Goal: Check status: Check status

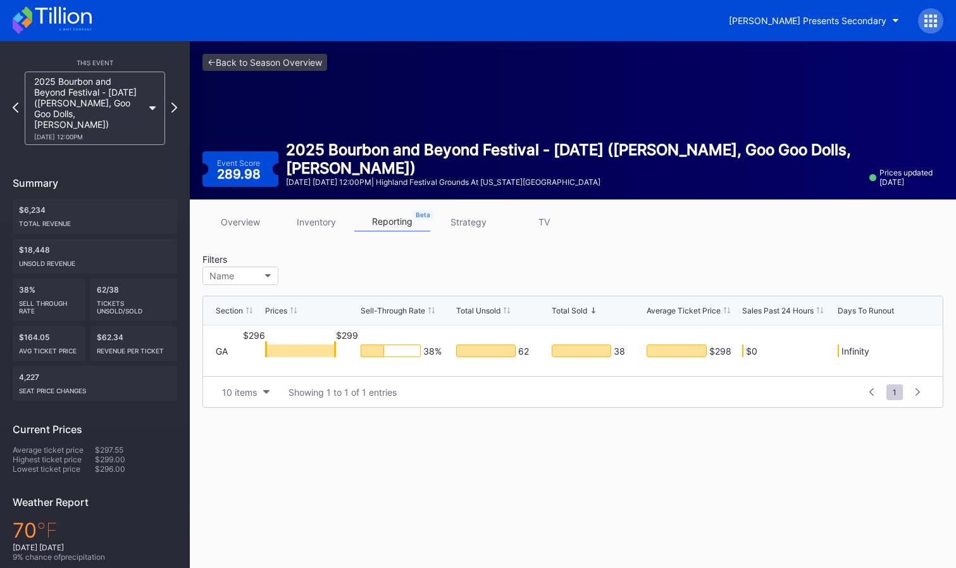
click at [139, 103] on div "2025 Bourbon and Beyond Festival - [DATE] ([PERSON_NAME], Goo Goo Dolls, [PERSO…" at bounding box center [88, 108] width 109 height 65
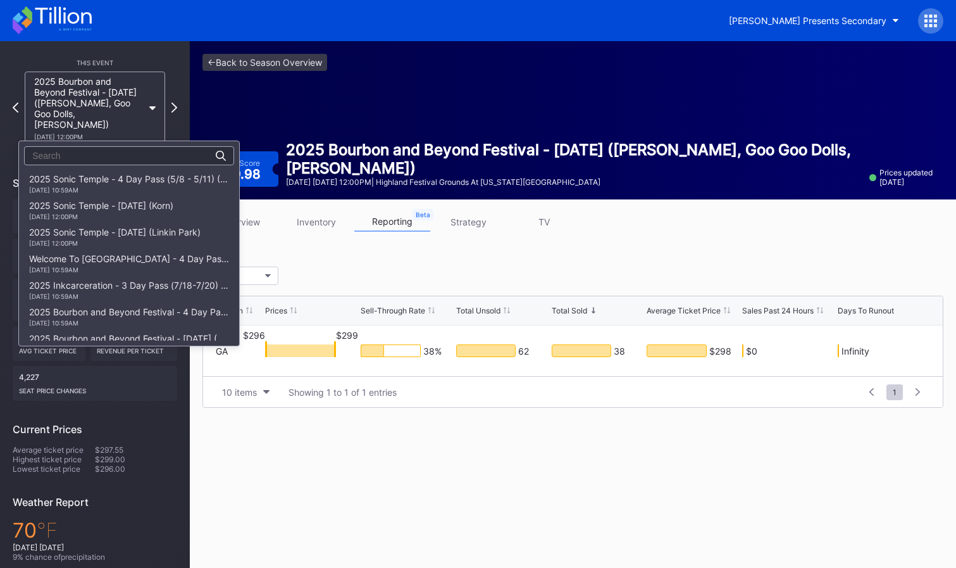
scroll to position [239, 0]
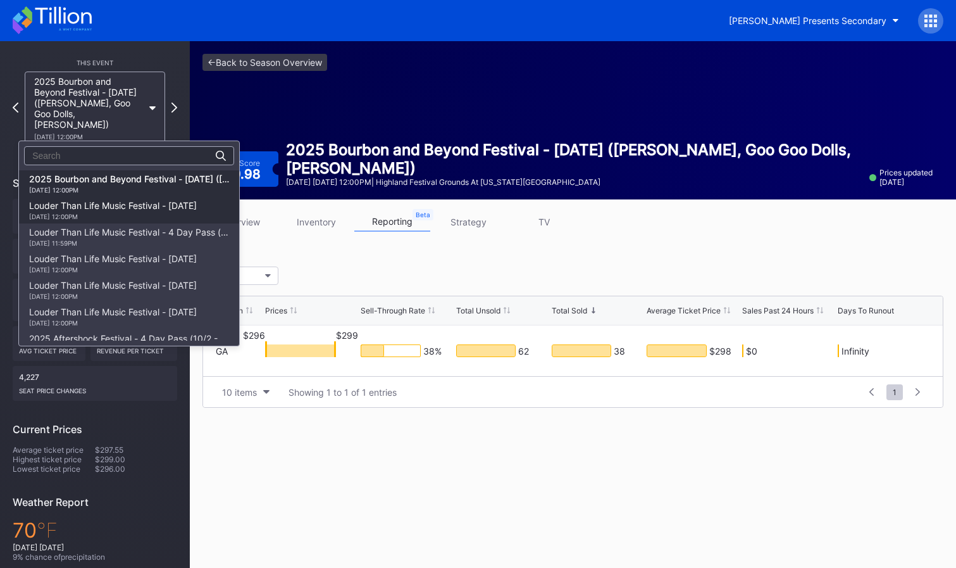
click at [103, 206] on div "Louder Than Life Music Festival - [DATE] [DATE] 12:00PM" at bounding box center [113, 210] width 168 height 20
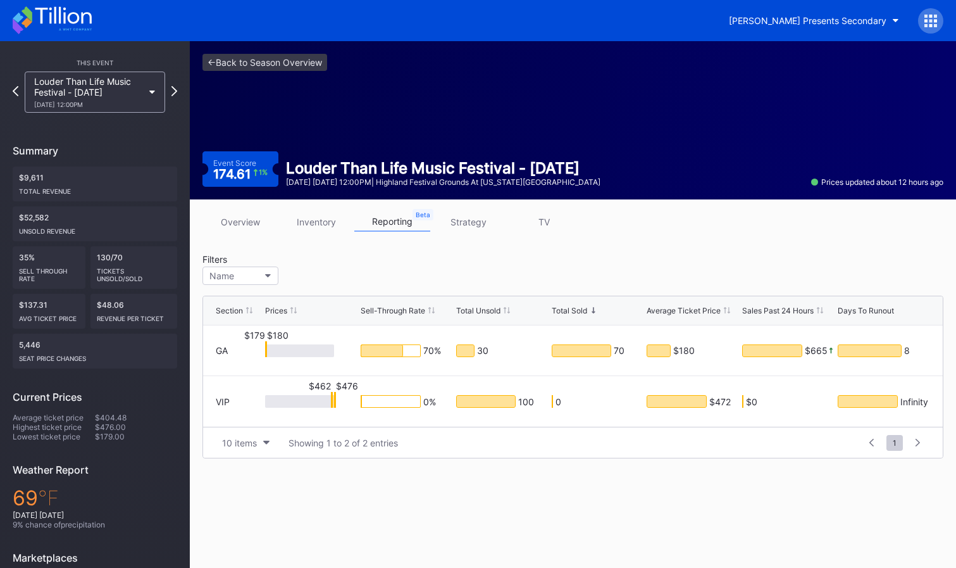
click at [142, 89] on div "Louder Than Life Music Festival - [DATE] [DATE] 12:00PM" at bounding box center [88, 92] width 109 height 32
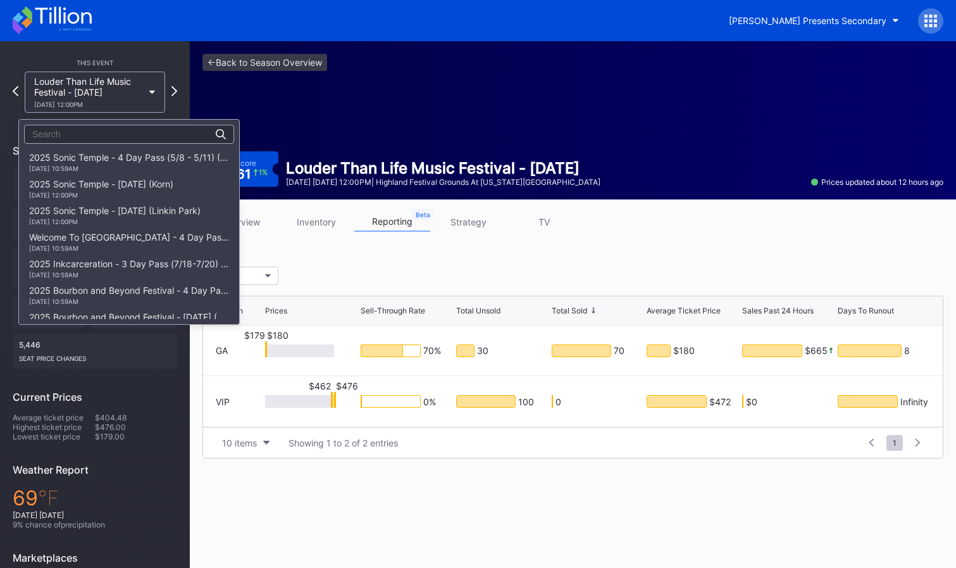
scroll to position [266, 0]
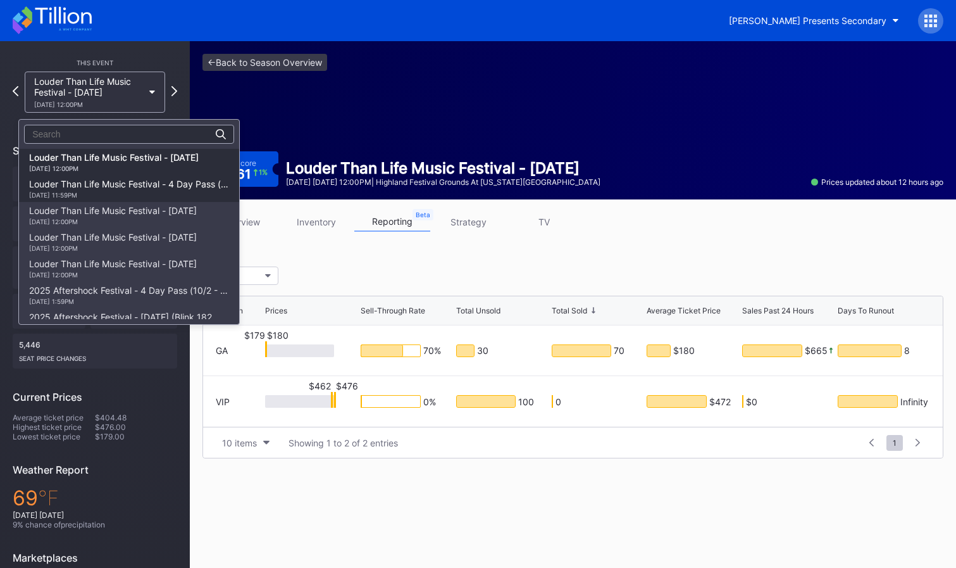
click at [137, 182] on div "Louder Than Life Music Festival - 4 Day Pass (9/18 - 9/21) [DATE] 11:59PM" at bounding box center [129, 188] width 200 height 20
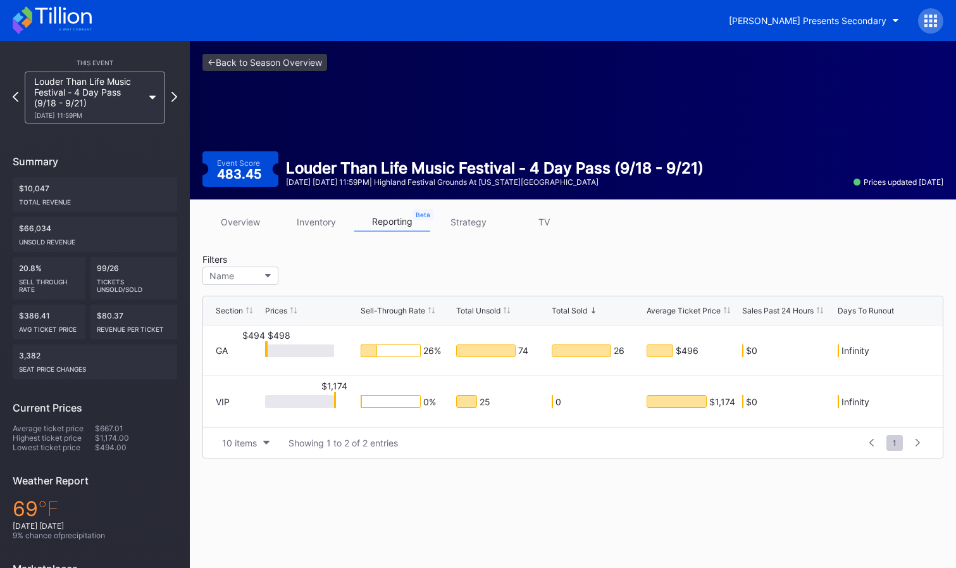
click at [148, 96] on div "Louder Than Life Music Festival - 4 Day Pass (9/18 - 9/21) [DATE] 11:59PM" at bounding box center [95, 97] width 140 height 52
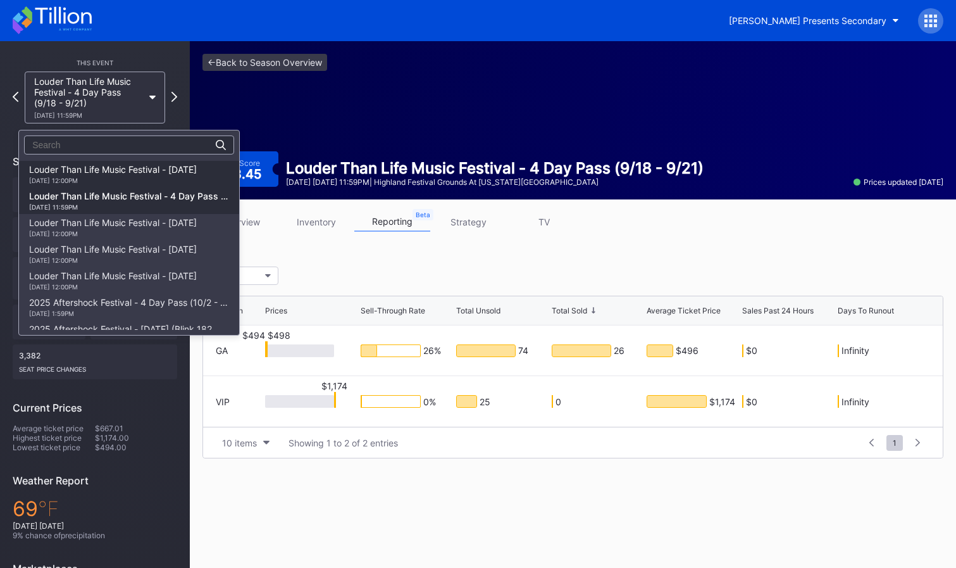
scroll to position [266, 0]
click at [169, 178] on div "[DATE] 12:00PM" at bounding box center [113, 179] width 168 height 8
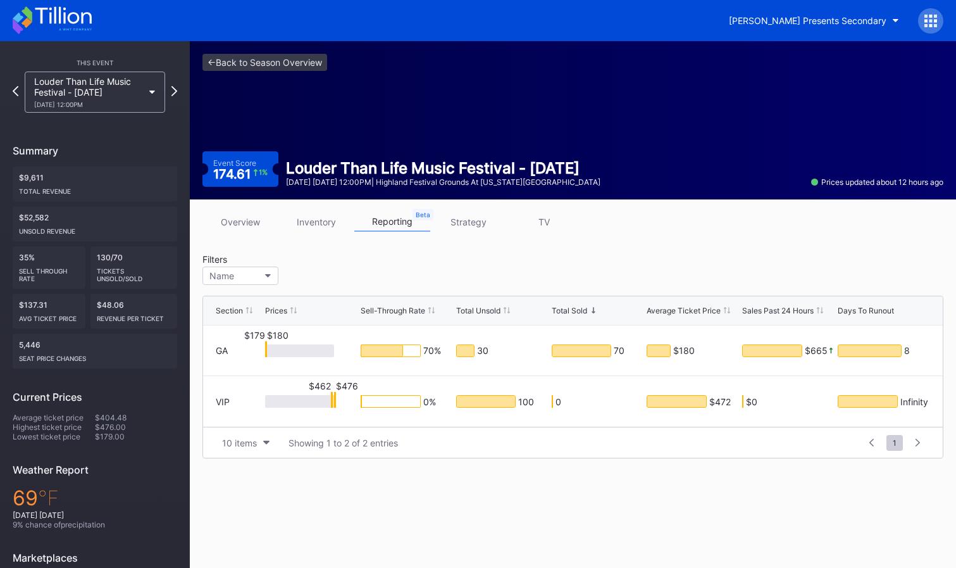
click at [151, 94] on div "Louder Than Life Music Festival - [DATE] [DATE] 12:00PM" at bounding box center [95, 91] width 140 height 41
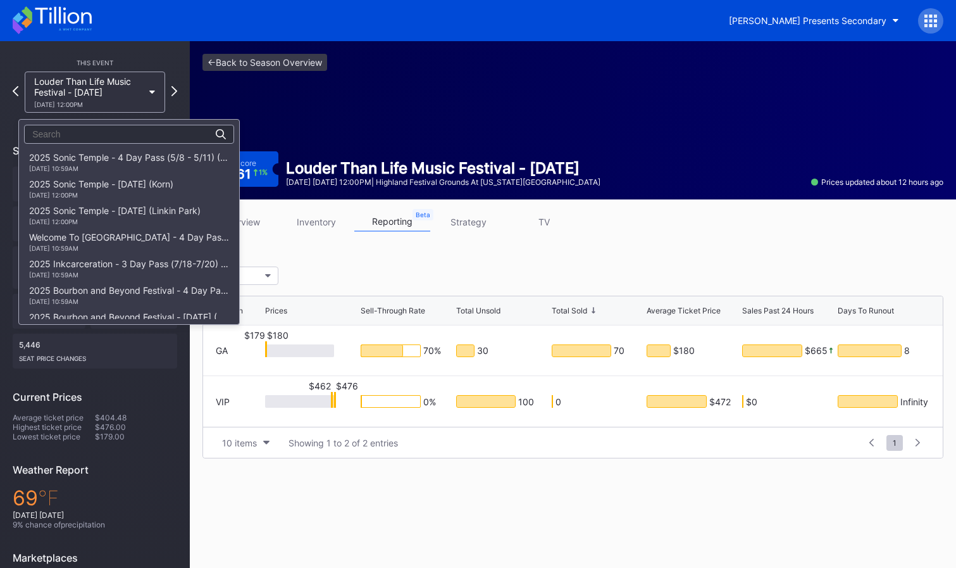
scroll to position [266, 0]
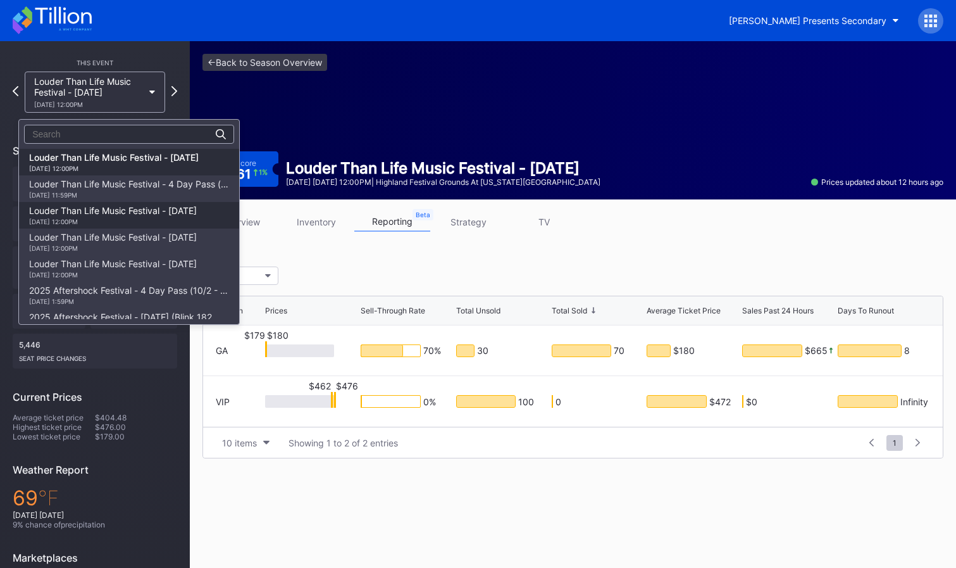
click at [156, 211] on div "Louder Than Life Music Festival - [DATE] [DATE] 12:00PM" at bounding box center [113, 215] width 168 height 20
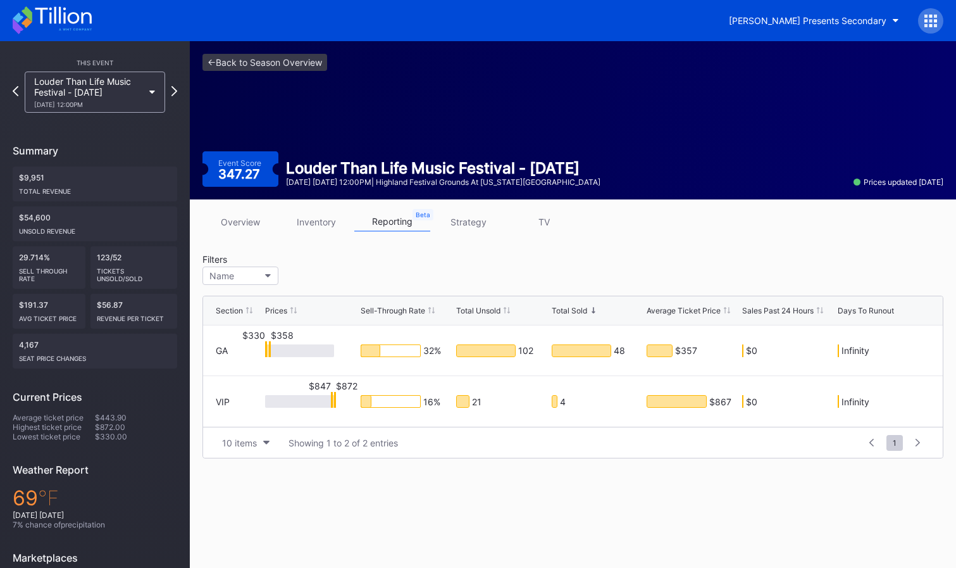
click at [138, 85] on div "Louder Than Life Music Festival - [DATE] [DATE] 12:00PM" at bounding box center [88, 92] width 109 height 32
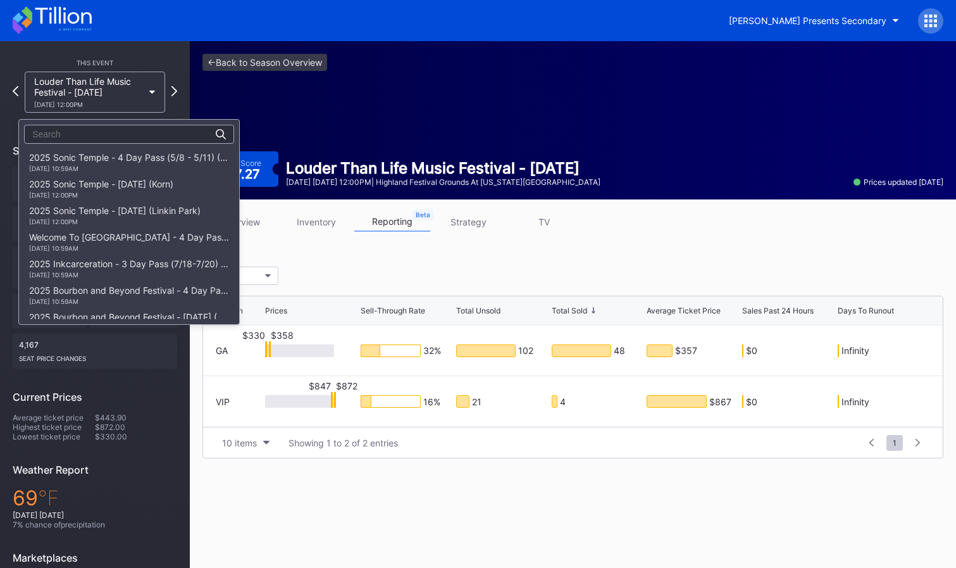
scroll to position [319, 0]
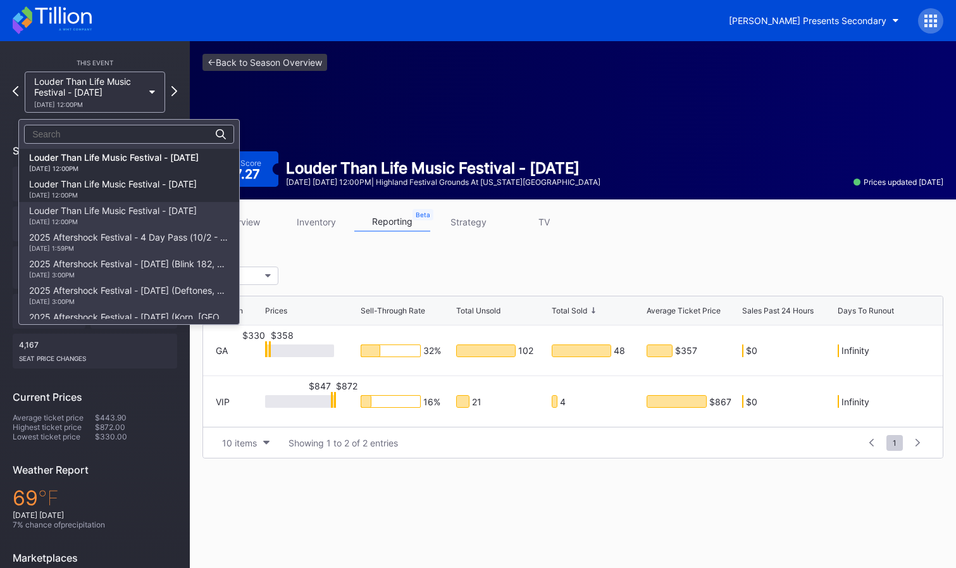
click at [158, 182] on div "Louder Than Life Music Festival - [DATE] [DATE] 12:00PM" at bounding box center [113, 188] width 168 height 20
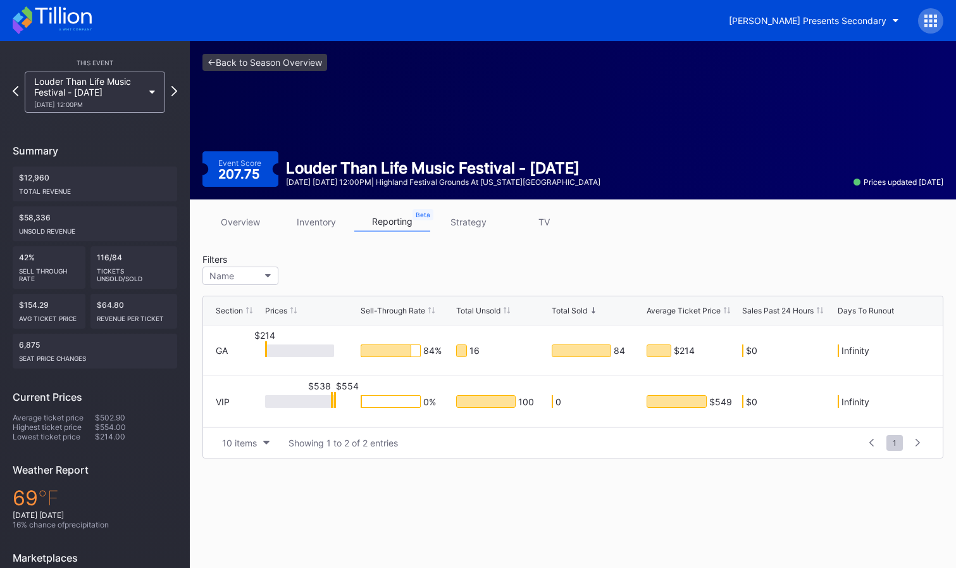
click at [151, 98] on div "Louder Than Life Music Festival - [DATE] [DATE] 12:00PM" at bounding box center [95, 91] width 140 height 41
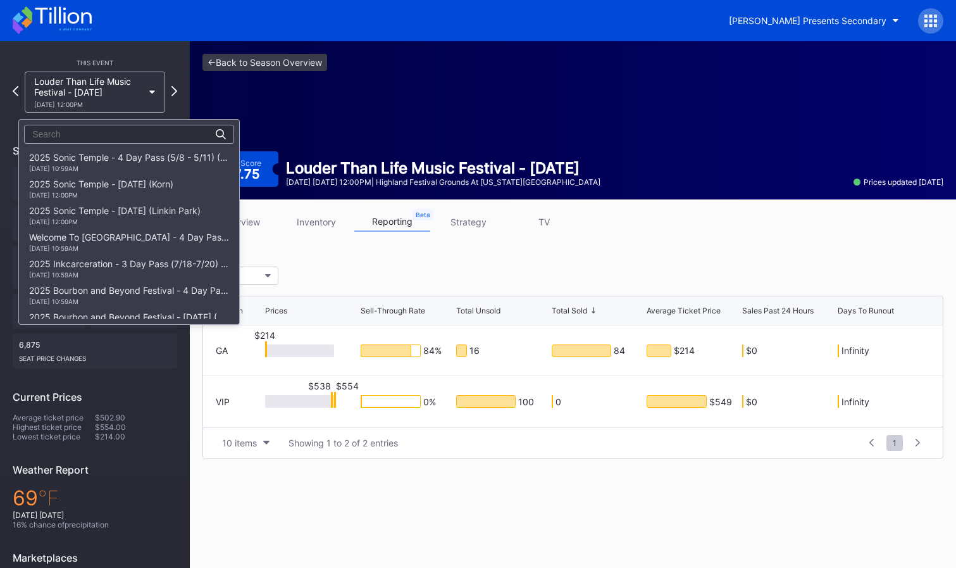
scroll to position [345, 0]
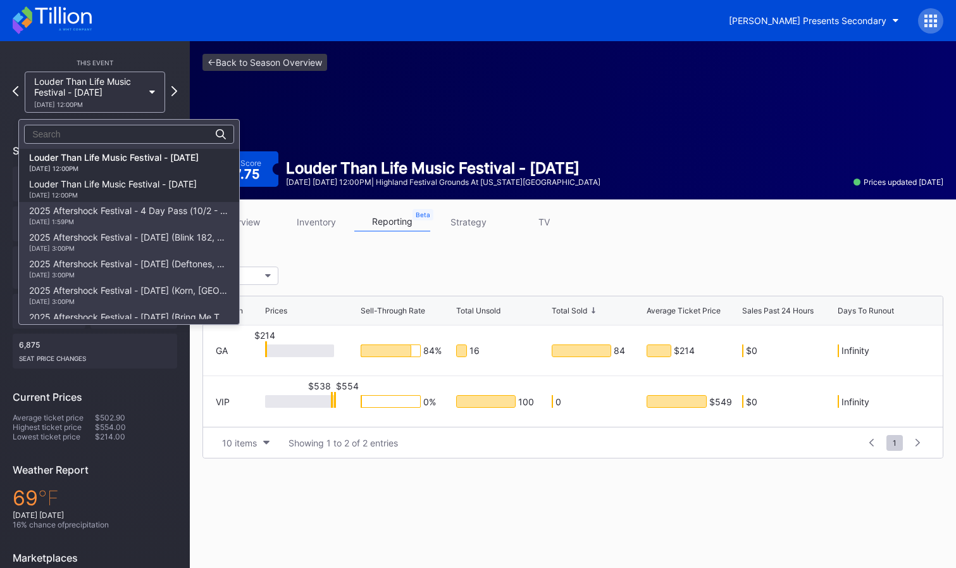
click at [140, 186] on div "Louder Than Life Music Festival - [DATE] [DATE] 12:00PM" at bounding box center [113, 188] width 168 height 20
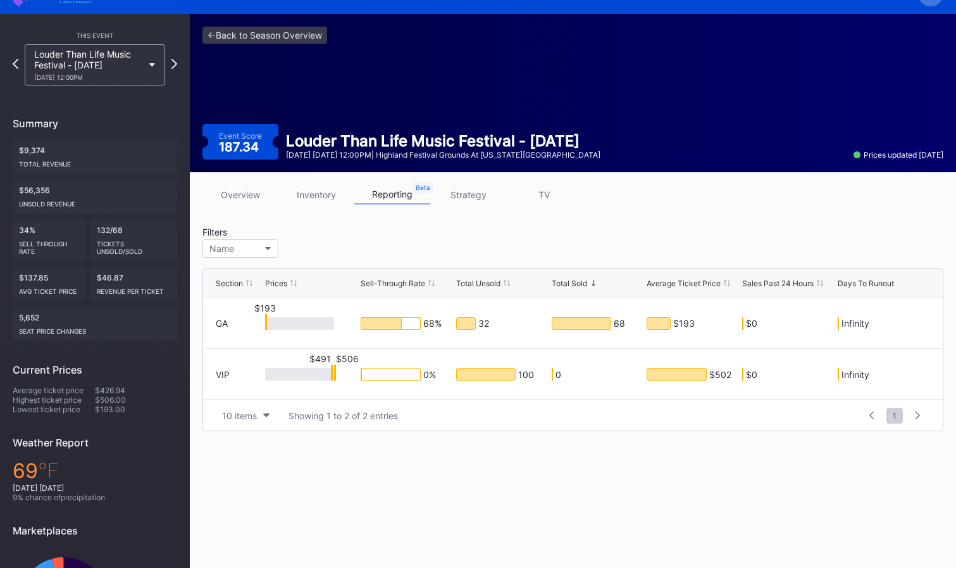
scroll to position [30, 0]
